Goal: Task Accomplishment & Management: Use online tool/utility

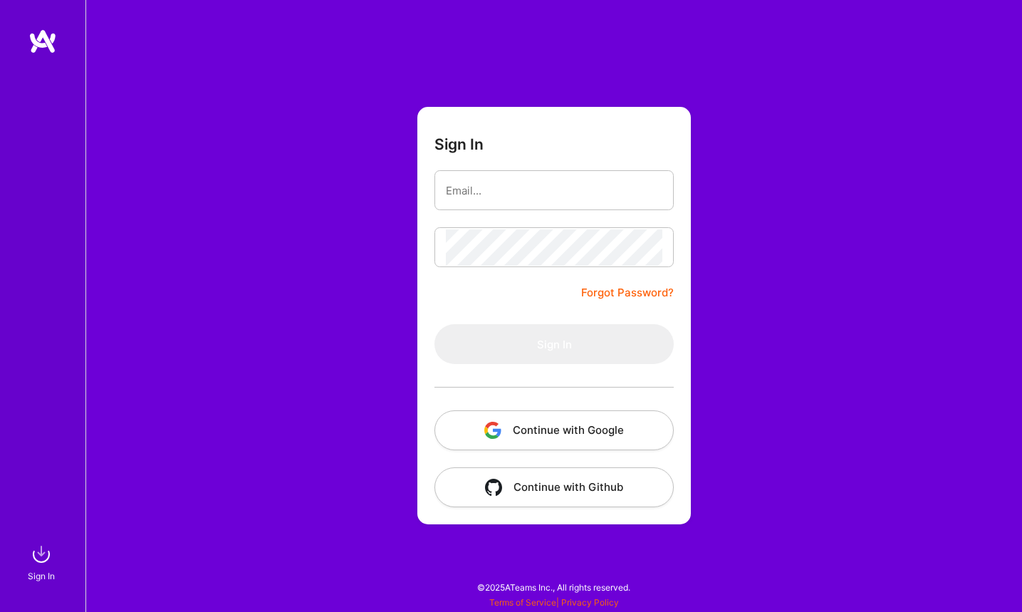
click at [0, 605] on com-1password-button at bounding box center [0, 605] width 0 height 0
click at [536, 192] on input "email" at bounding box center [554, 190] width 217 height 36
click at [371, 218] on div "Sign In Forgot Password? Sign In Continue with Google Continue with Github" at bounding box center [553, 306] width 937 height 612
click at [498, 199] on input "email" at bounding box center [554, 190] width 217 height 36
click at [0, 605] on com-1password-button at bounding box center [0, 605] width 0 height 0
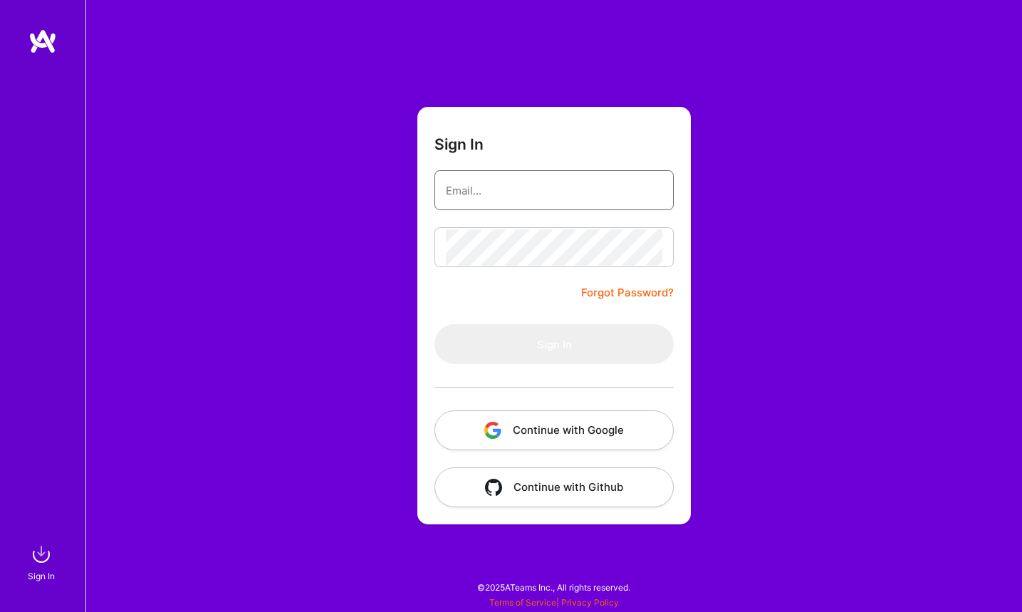
type input "[PERSON_NAME][EMAIL_ADDRESS][PERSON_NAME][DOMAIN_NAME]"
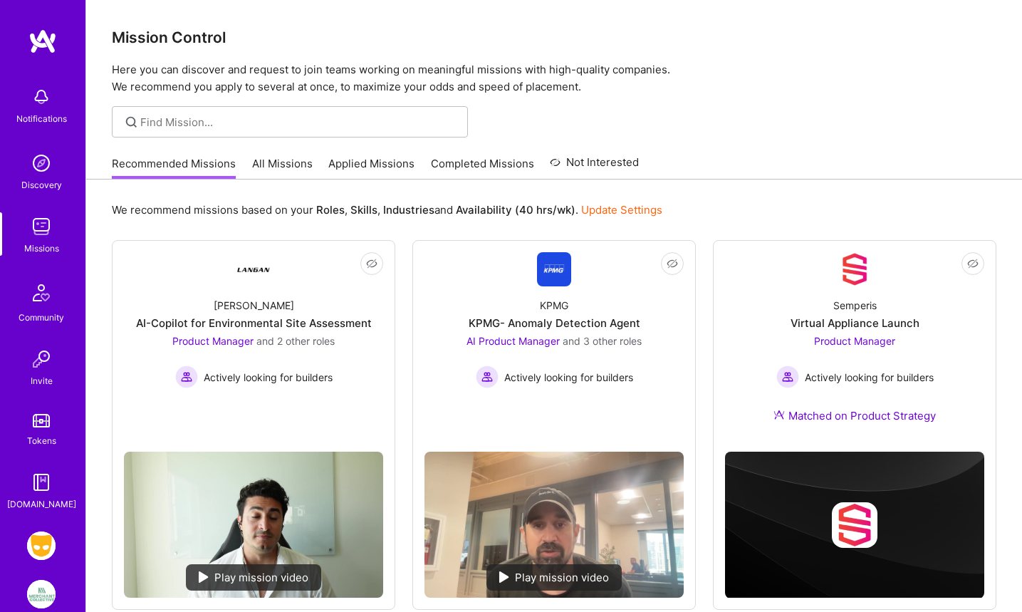
click at [37, 551] on img at bounding box center [41, 545] width 28 height 28
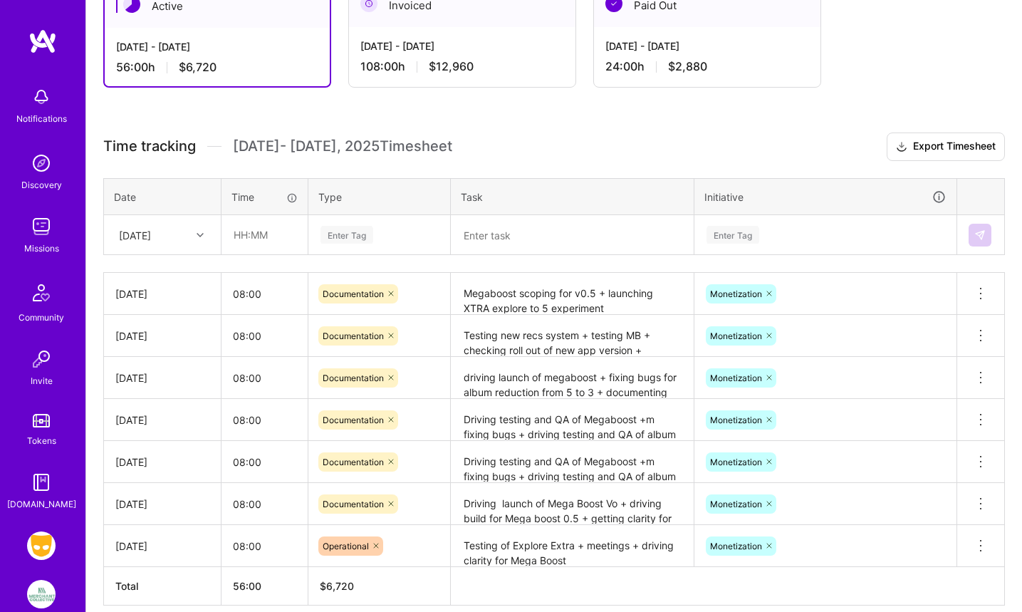
scroll to position [283, 0]
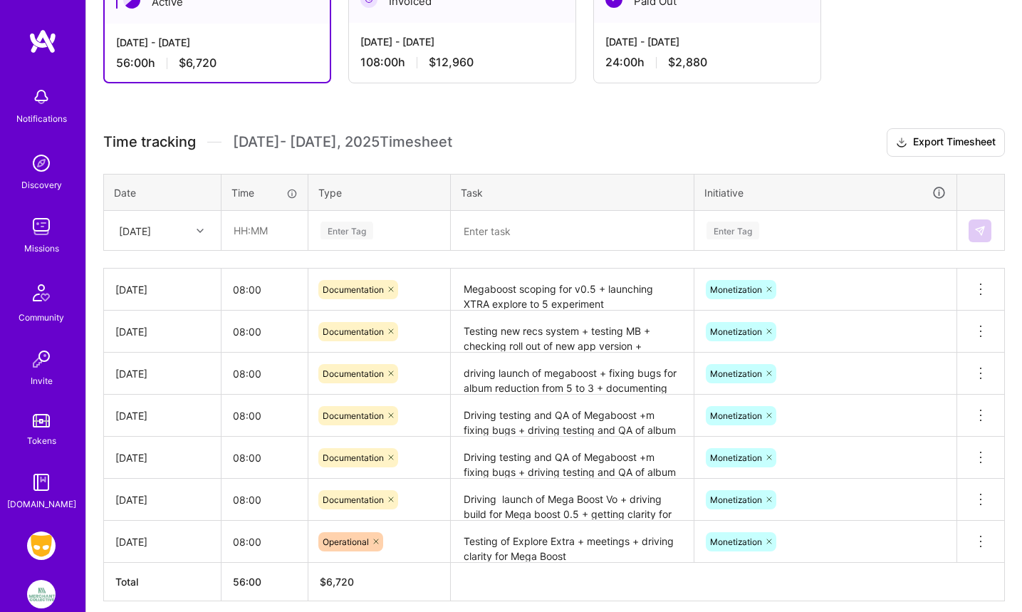
click at [198, 233] on icon at bounding box center [200, 230] width 7 height 7
click at [146, 455] on div "[DATE]" at bounding box center [162, 452] width 115 height 26
click at [239, 234] on input "text" at bounding box center [264, 231] width 85 height 38
type input "08:00"
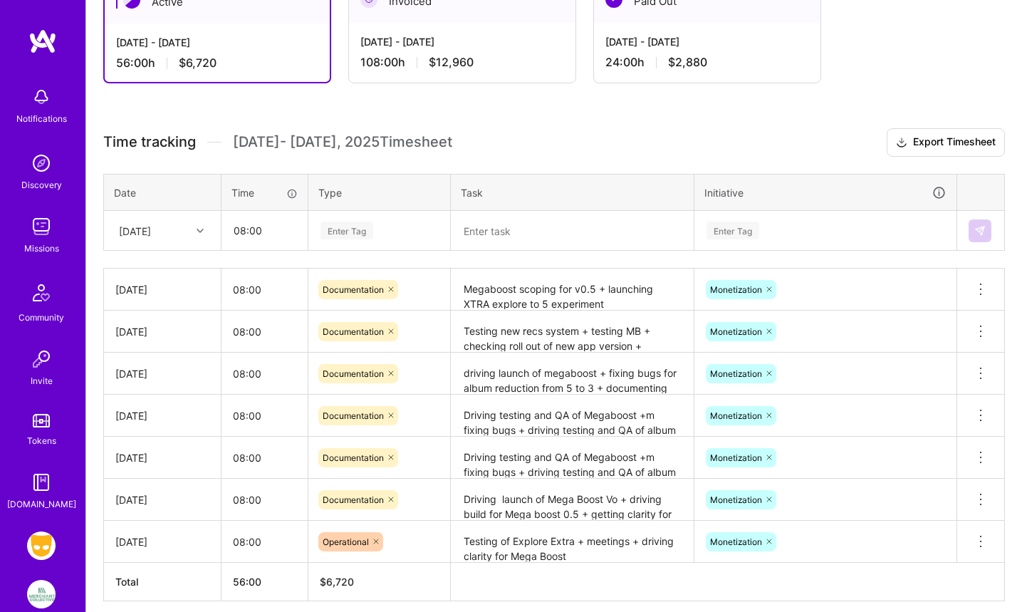
click at [352, 228] on div "Enter Tag" at bounding box center [347, 230] width 53 height 22
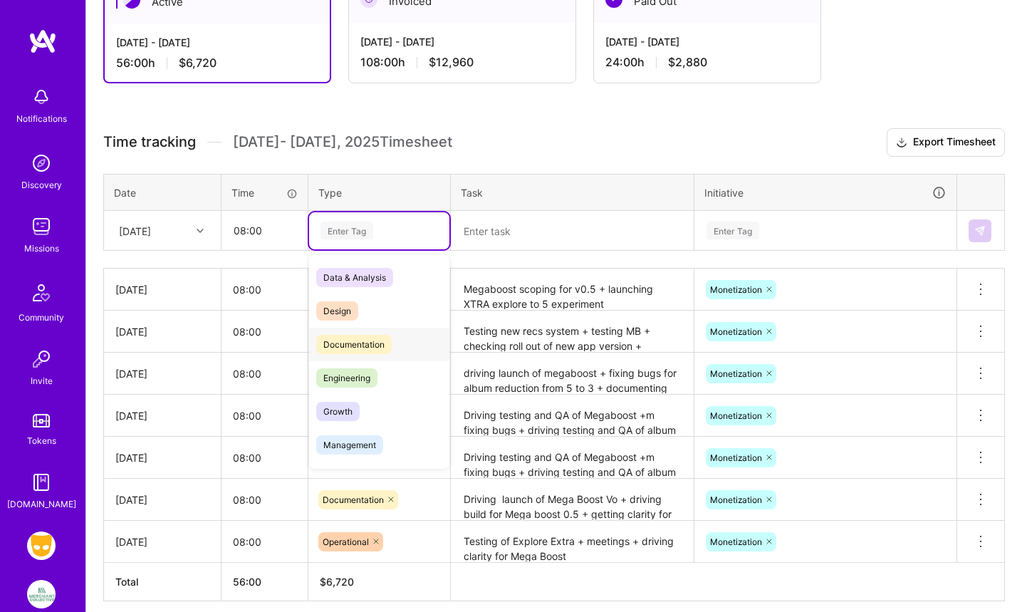
click at [358, 340] on span "Documentation" at bounding box center [354, 344] width 76 height 19
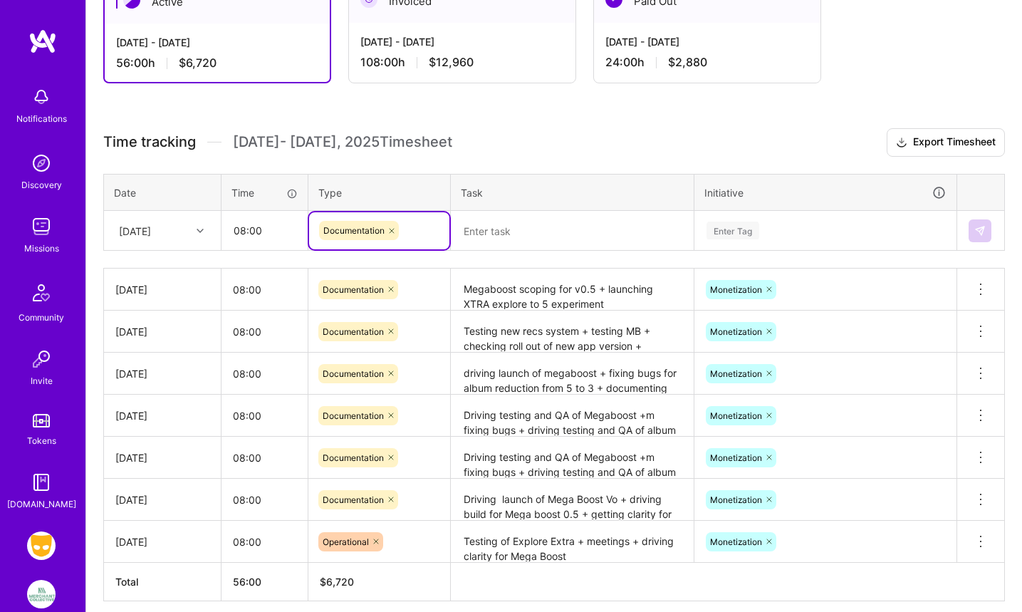
click at [480, 231] on textarea at bounding box center [572, 230] width 240 height 37
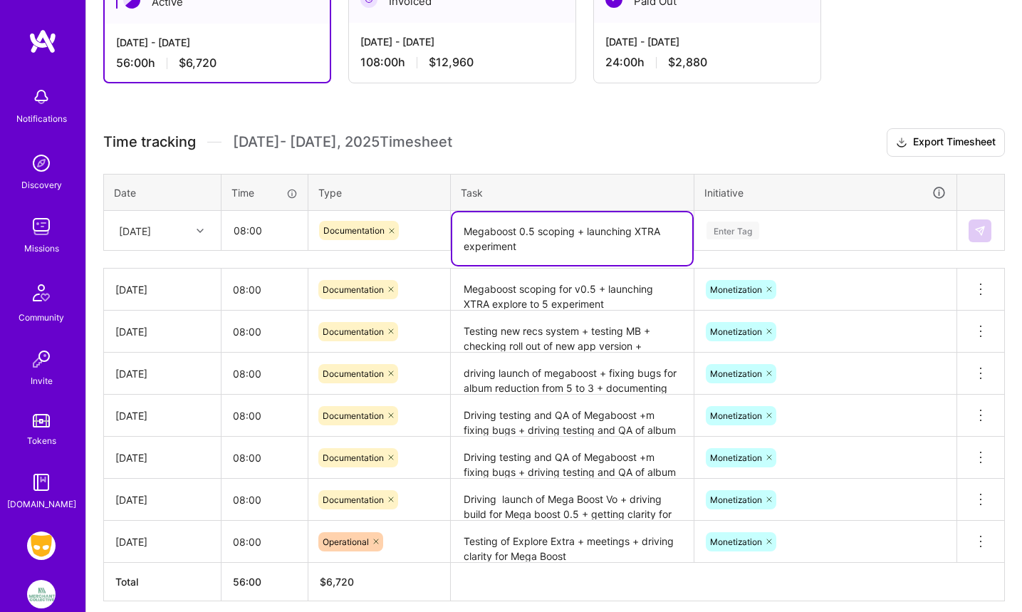
type textarea "Megaboost 0.5 scoping + launching XTRA experiment"
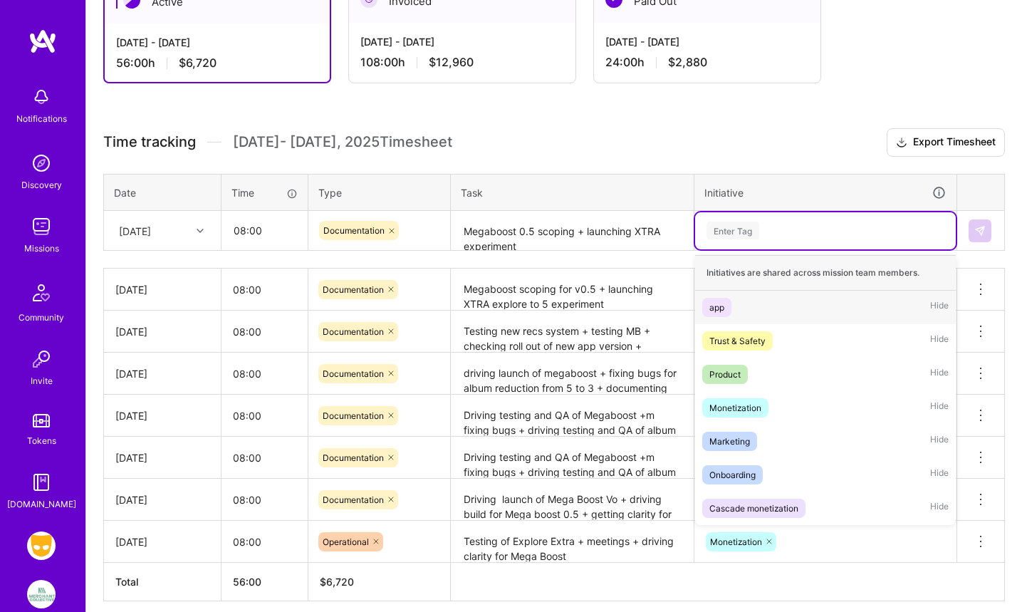
click at [738, 231] on div "Enter Tag" at bounding box center [733, 230] width 53 height 22
click at [743, 413] on div "Monetization" at bounding box center [735, 407] width 52 height 15
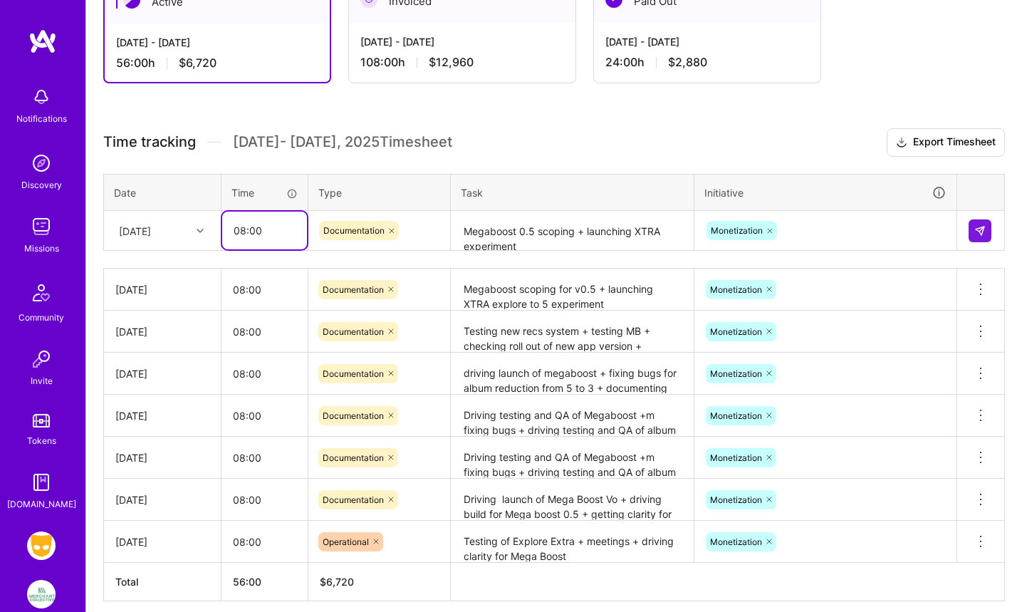
click at [260, 230] on input "08:00" at bounding box center [264, 231] width 85 height 38
type input "0"
type input "03:00"
click at [980, 229] on img at bounding box center [979, 230] width 11 height 11
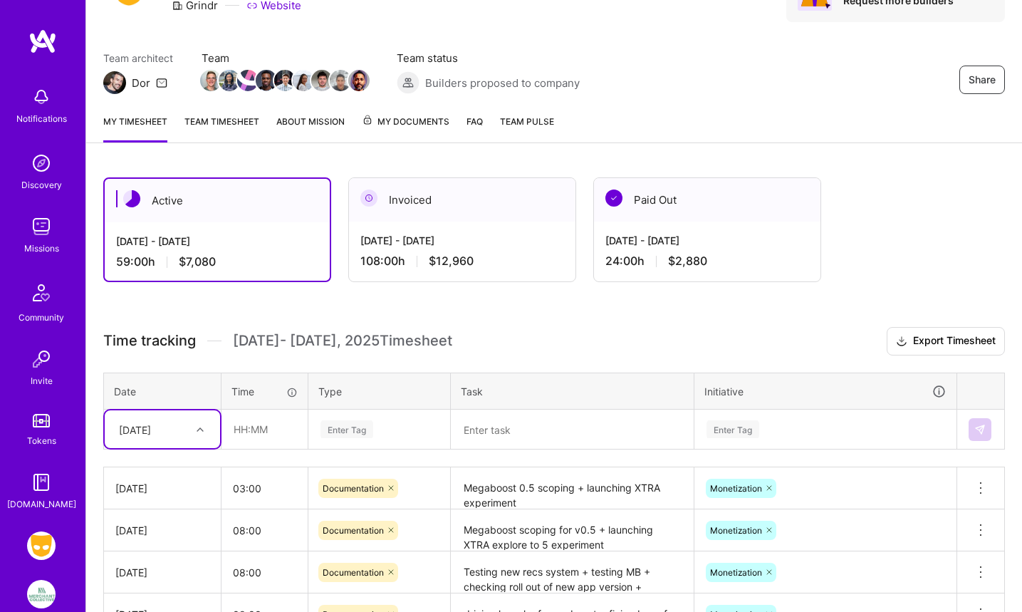
scroll to position [68, 0]
